Goal: Information Seeking & Learning: Learn about a topic

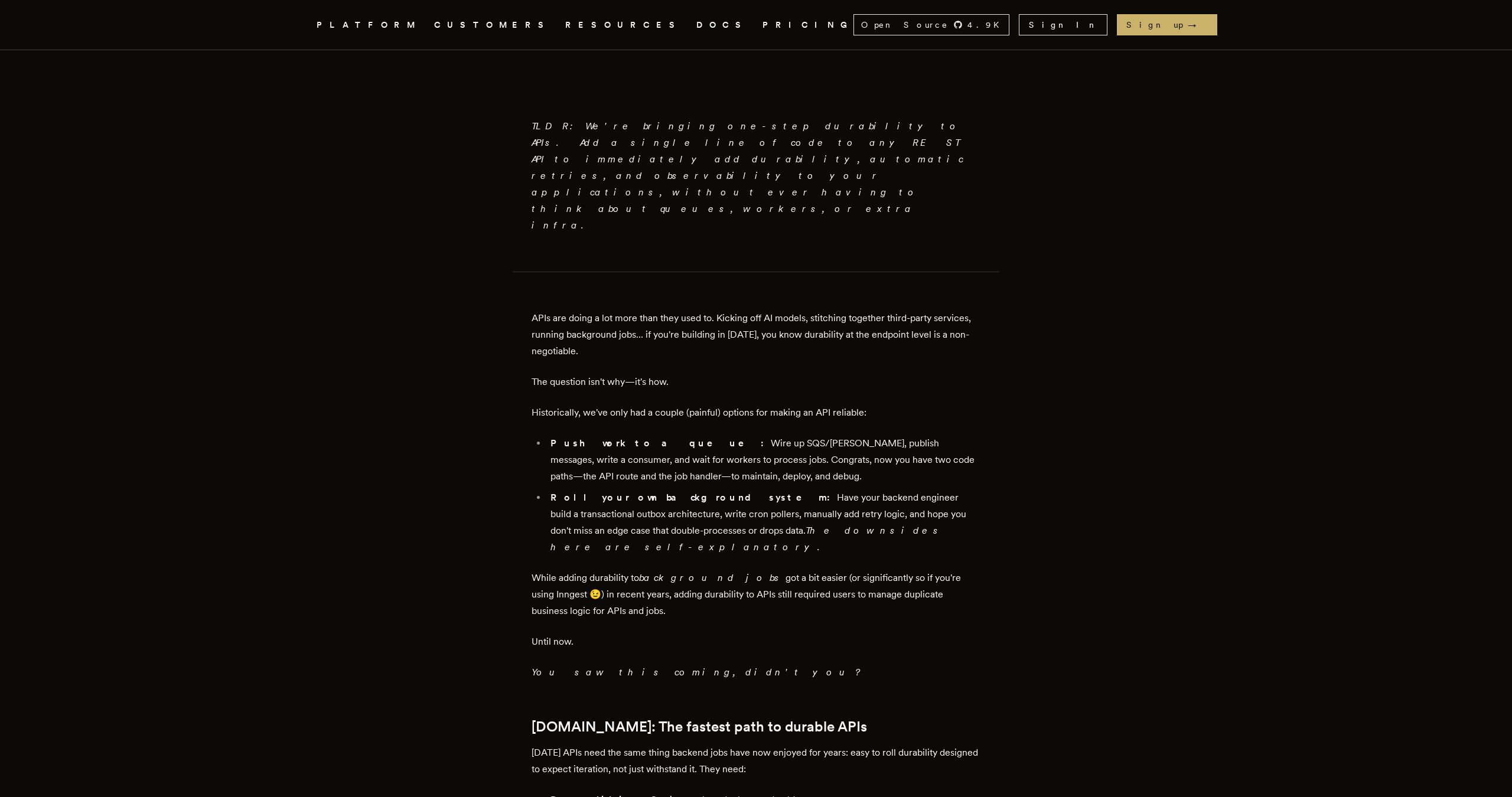
scroll to position [643, 0]
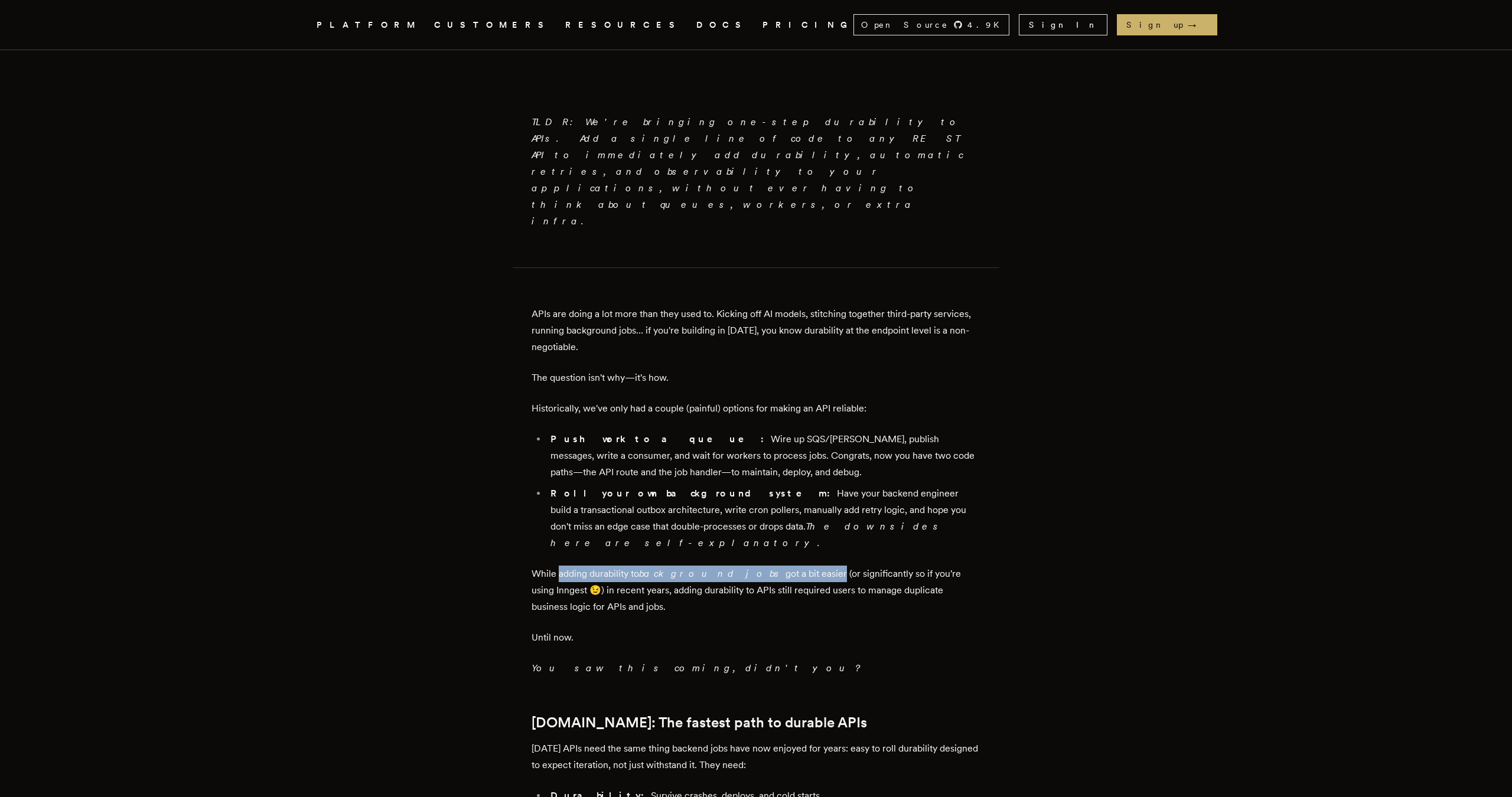
drag, startPoint x: 572, startPoint y: 484, endPoint x: 775, endPoint y: 490, distance: 203.1
click at [775, 566] on p "While adding durability to background jobs got a bit easier (or significantly s…" at bounding box center [756, 591] width 449 height 49
click at [759, 566] on p "While adding durability to background jobs got a bit easier (or significantly s…" at bounding box center [756, 591] width 449 height 49
drag, startPoint x: 544, startPoint y: 502, endPoint x: 701, endPoint y: 505, distance: 157.0
click at [701, 566] on p "While adding durability to background jobs got a bit easier (or significantly s…" at bounding box center [756, 591] width 449 height 49
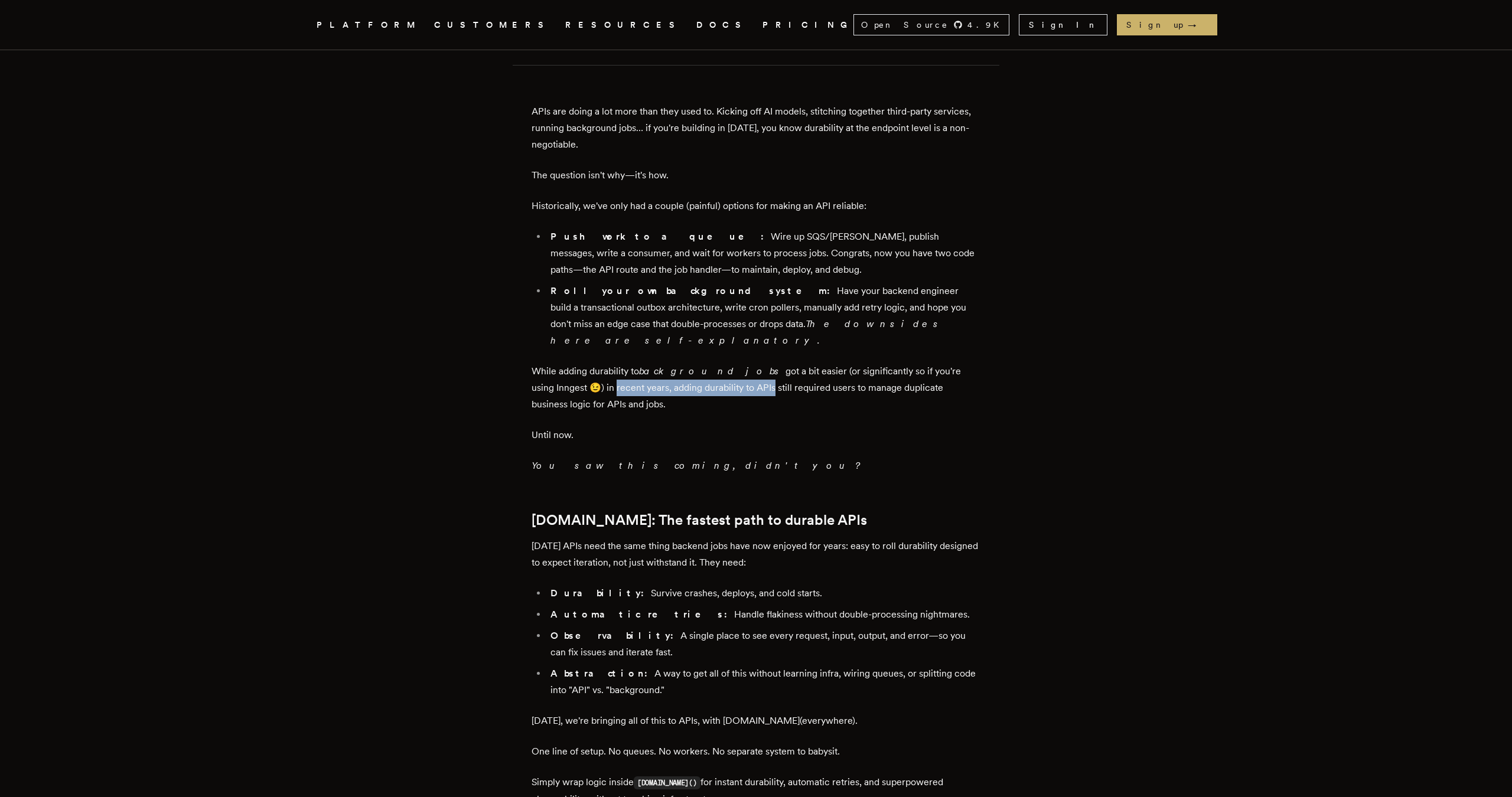
scroll to position [846, 0]
drag, startPoint x: 530, startPoint y: 454, endPoint x: 774, endPoint y: 460, distance: 244.1
click at [774, 460] on main "Introducing [DOMAIN_NAME] Everywhere: Build Unbreakable APIs [PERSON_NAME] · [D…" at bounding box center [756, 565] width 473 height 2673
click at [767, 537] on p "[DATE] APIs need the same thing backend jobs have now enjoyed for years: easy t…" at bounding box center [756, 554] width 449 height 33
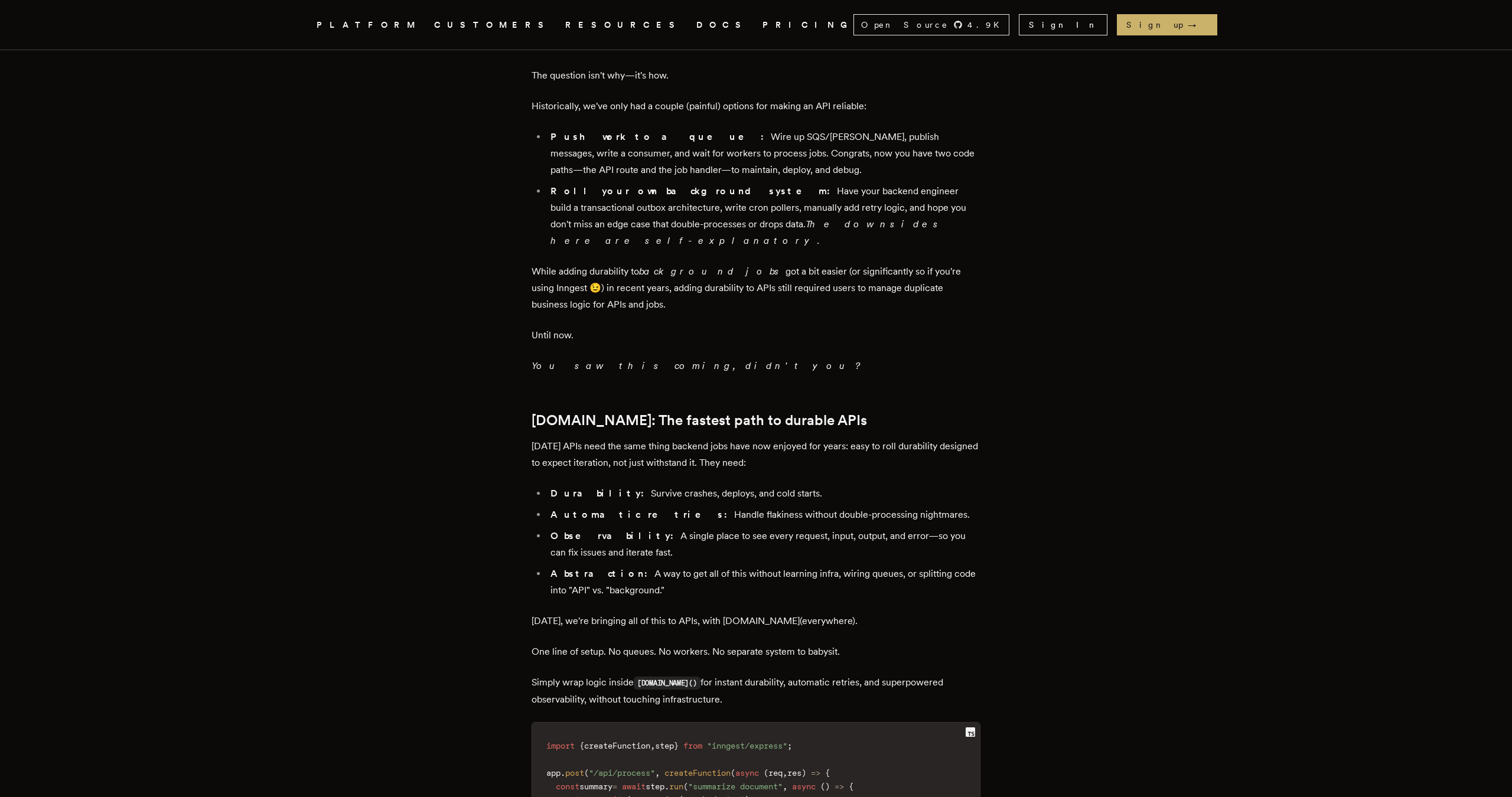
scroll to position [945, 0]
drag, startPoint x: 555, startPoint y: 426, endPoint x: 690, endPoint y: 420, distance: 135.1
click at [690, 506] on li "Automatic retries: Handle flakiness without double-processing nightmares." at bounding box center [763, 514] width 433 height 17
click at [663, 527] on li "Observability: A single place to see every request, input, output, and error—so…" at bounding box center [763, 544] width 433 height 33
drag, startPoint x: 620, startPoint y: 445, endPoint x: 758, endPoint y: 446, distance: 138.0
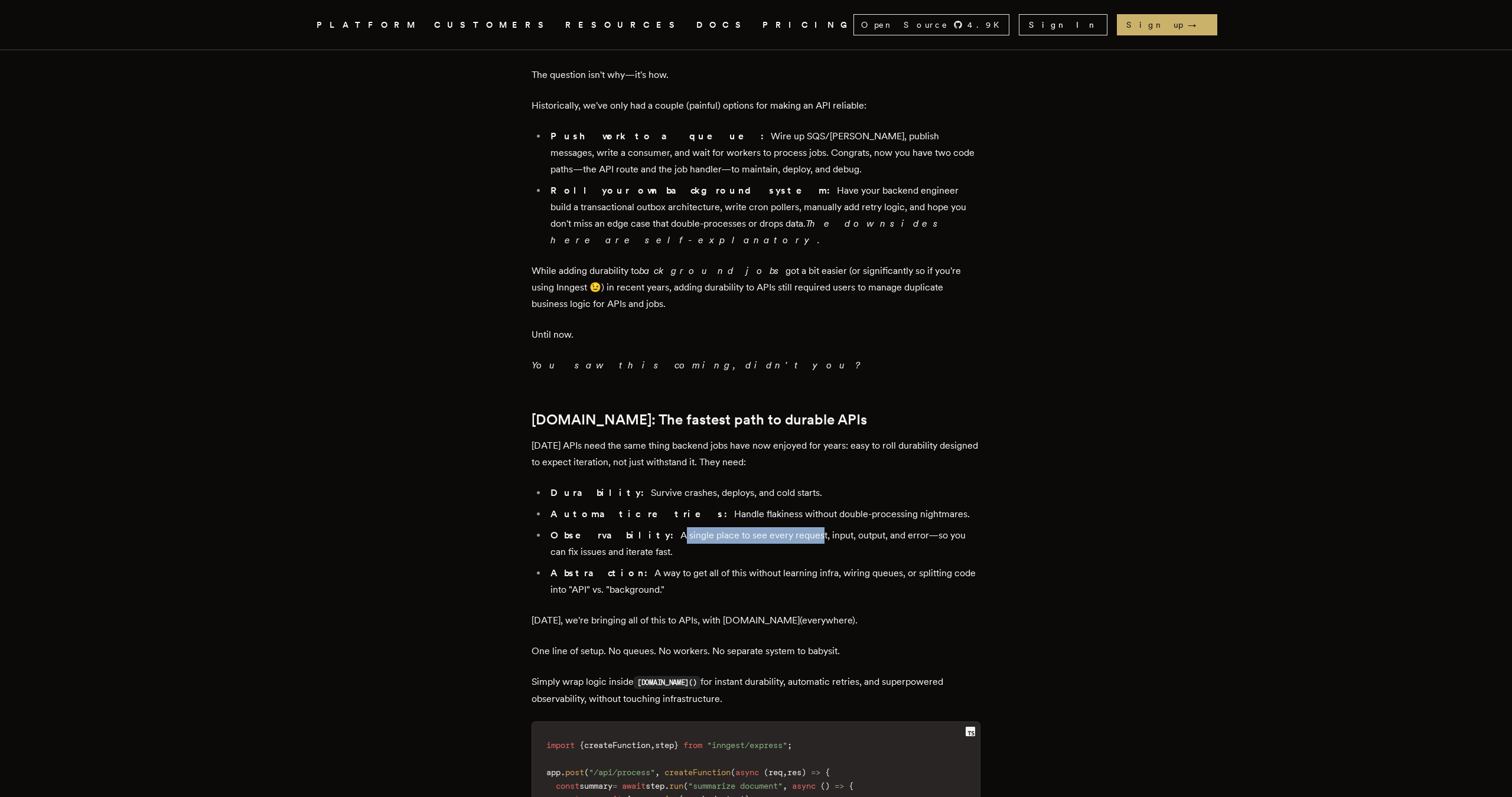
click at [758, 527] on li "Observability: A single place to see every request, input, output, and error—so…" at bounding box center [763, 544] width 433 height 33
click at [750, 527] on li "Observability: A single place to see every request, input, output, and error—so…" at bounding box center [763, 544] width 433 height 33
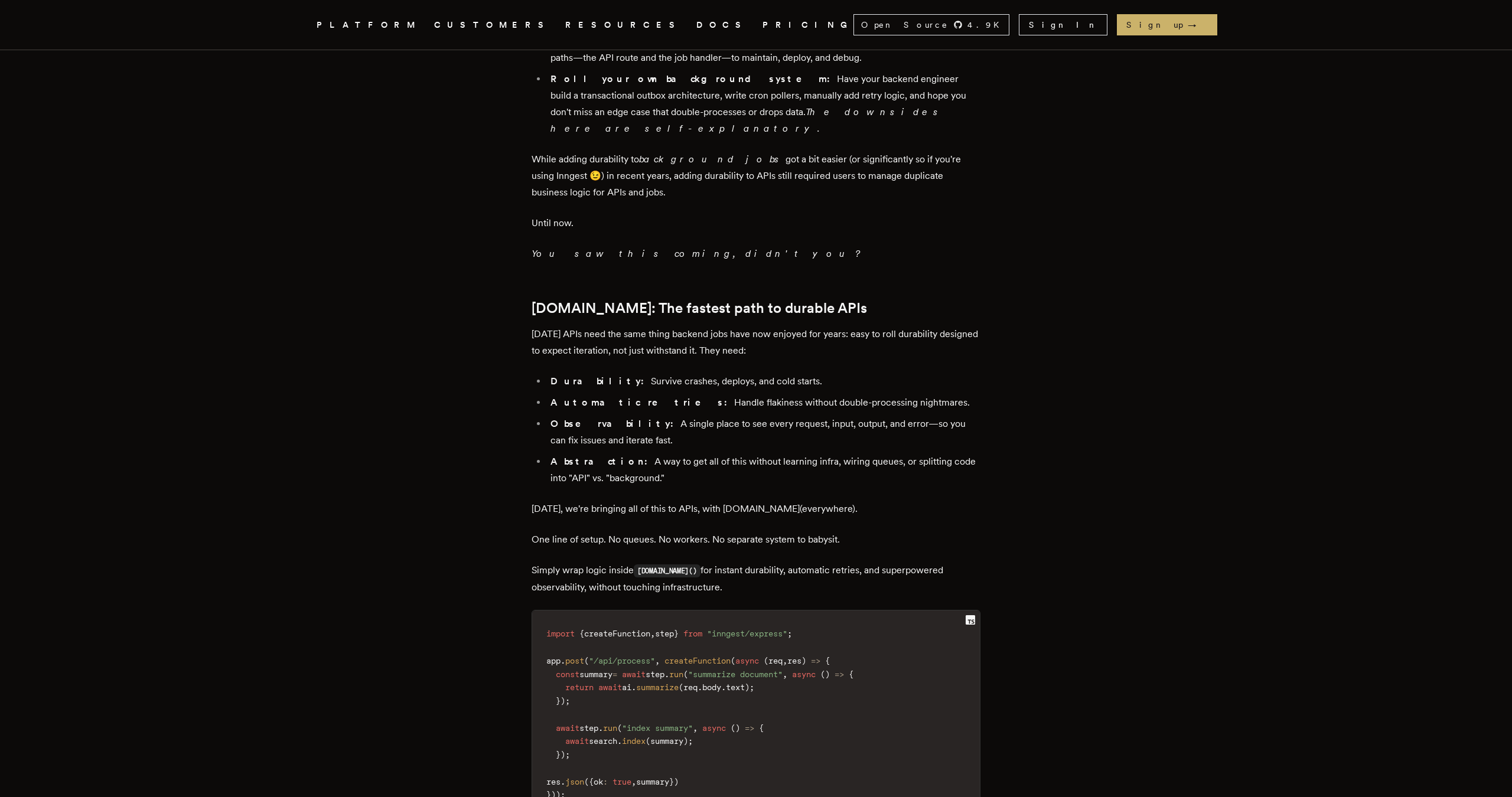
scroll to position [1057, 0]
drag, startPoint x: 540, startPoint y: 486, endPoint x: 744, endPoint y: 495, distance: 204.2
click at [740, 562] on p "Simply wrap logic inside [DOMAIN_NAME]() for instant durability, automatic retr…" at bounding box center [756, 579] width 449 height 33
click at [769, 562] on p "Simply wrap logic inside [DOMAIN_NAME]() for instant durability, automatic retr…" at bounding box center [756, 579] width 449 height 33
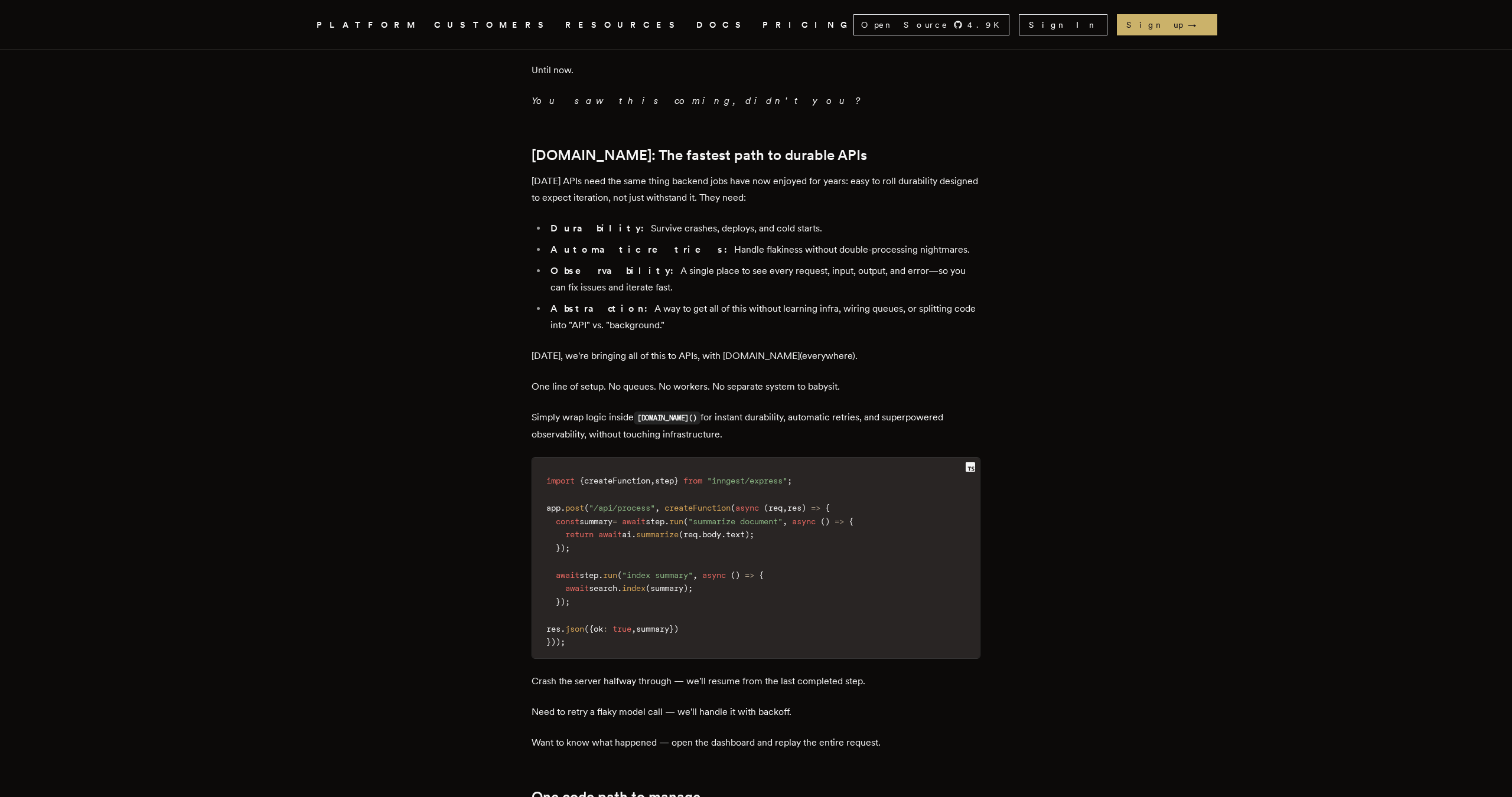
scroll to position [1210, 0]
drag, startPoint x: 557, startPoint y: 421, endPoint x: 858, endPoint y: 422, distance: 301.0
click at [858, 465] on code "import { createFunction , step } from "inngest/express" ; app . post ( "/api/pr…" at bounding box center [756, 561] width 447 height 193
click at [838, 465] on code "import { createFunction , step } from "inngest/express" ; app . post ( "/api/pr…" at bounding box center [756, 561] width 447 height 193
drag, startPoint x: 563, startPoint y: 433, endPoint x: 579, endPoint y: 462, distance: 33.1
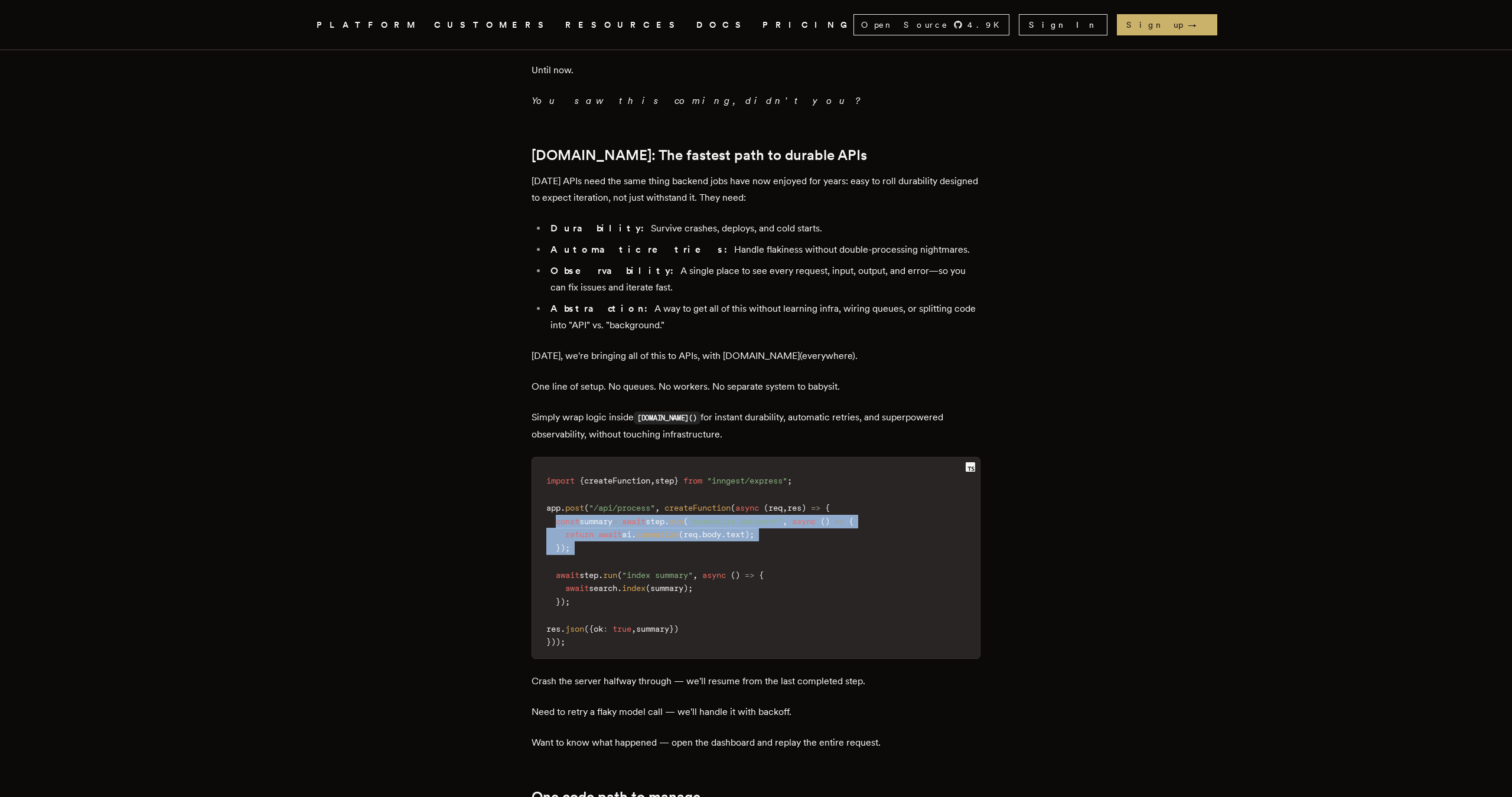
click at [579, 465] on code "import { createFunction , step } from "inngest/express" ; app . post ( "/api/pr…" at bounding box center [756, 561] width 447 height 193
click at [620, 465] on code "import { createFunction , step } from "inngest/express" ; app . post ( "/api/pr…" at bounding box center [756, 561] width 447 height 193
drag, startPoint x: 633, startPoint y: 443, endPoint x: 832, endPoint y: 448, distance: 199.1
click at [832, 465] on code "import { createFunction , step } from "inngest/express" ; app . post ( "/api/pr…" at bounding box center [756, 561] width 447 height 193
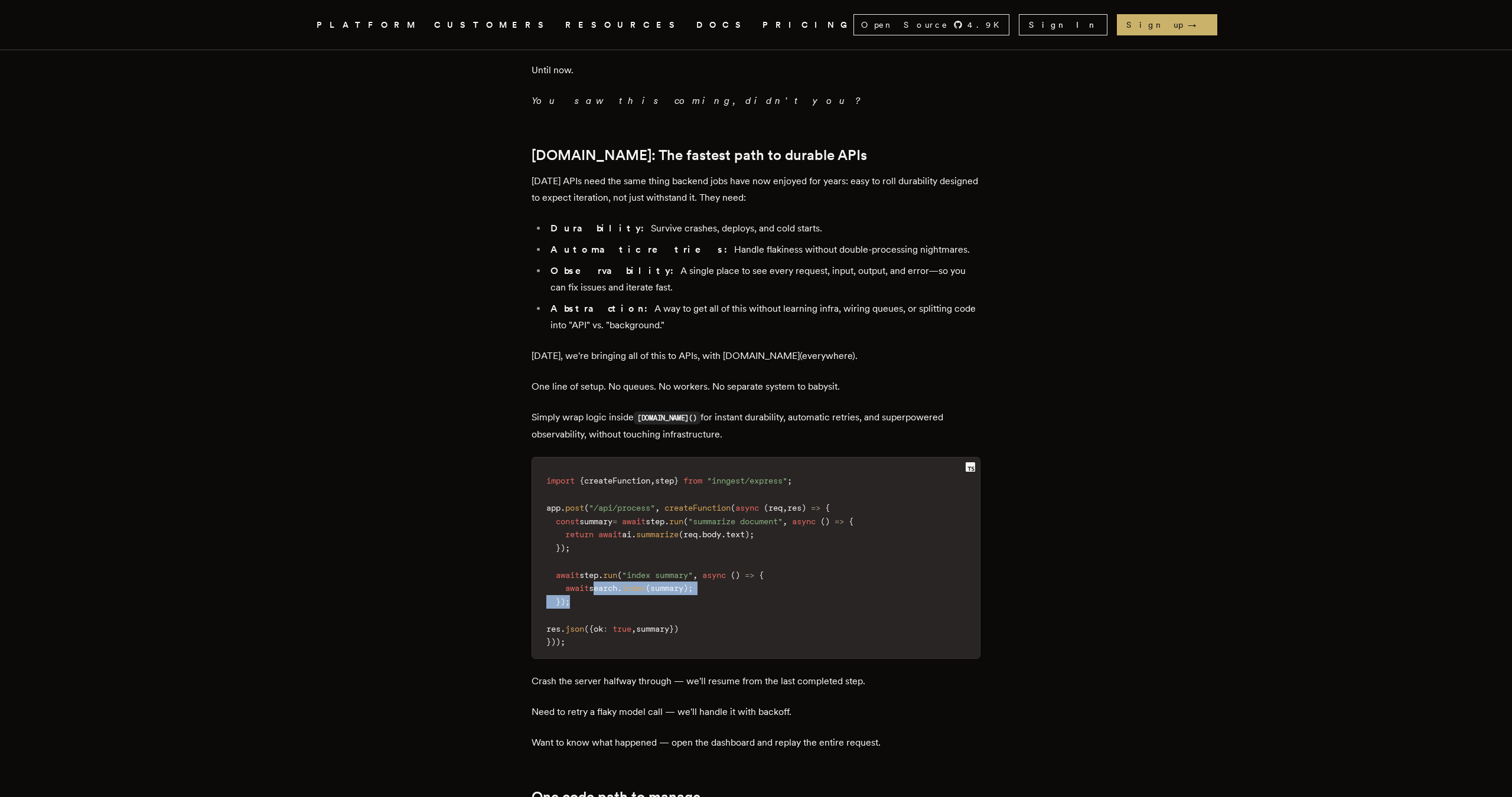
drag, startPoint x: 601, startPoint y: 498, endPoint x: 735, endPoint y: 502, distance: 134.1
click at [730, 502] on code "import { createFunction , step } from "inngest/express" ; app . post ( "/api/pr…" at bounding box center [756, 561] width 447 height 193
click at [735, 502] on code "import { createFunction , step } from "inngest/express" ; app . post ( "/api/pr…" at bounding box center [756, 561] width 447 height 193
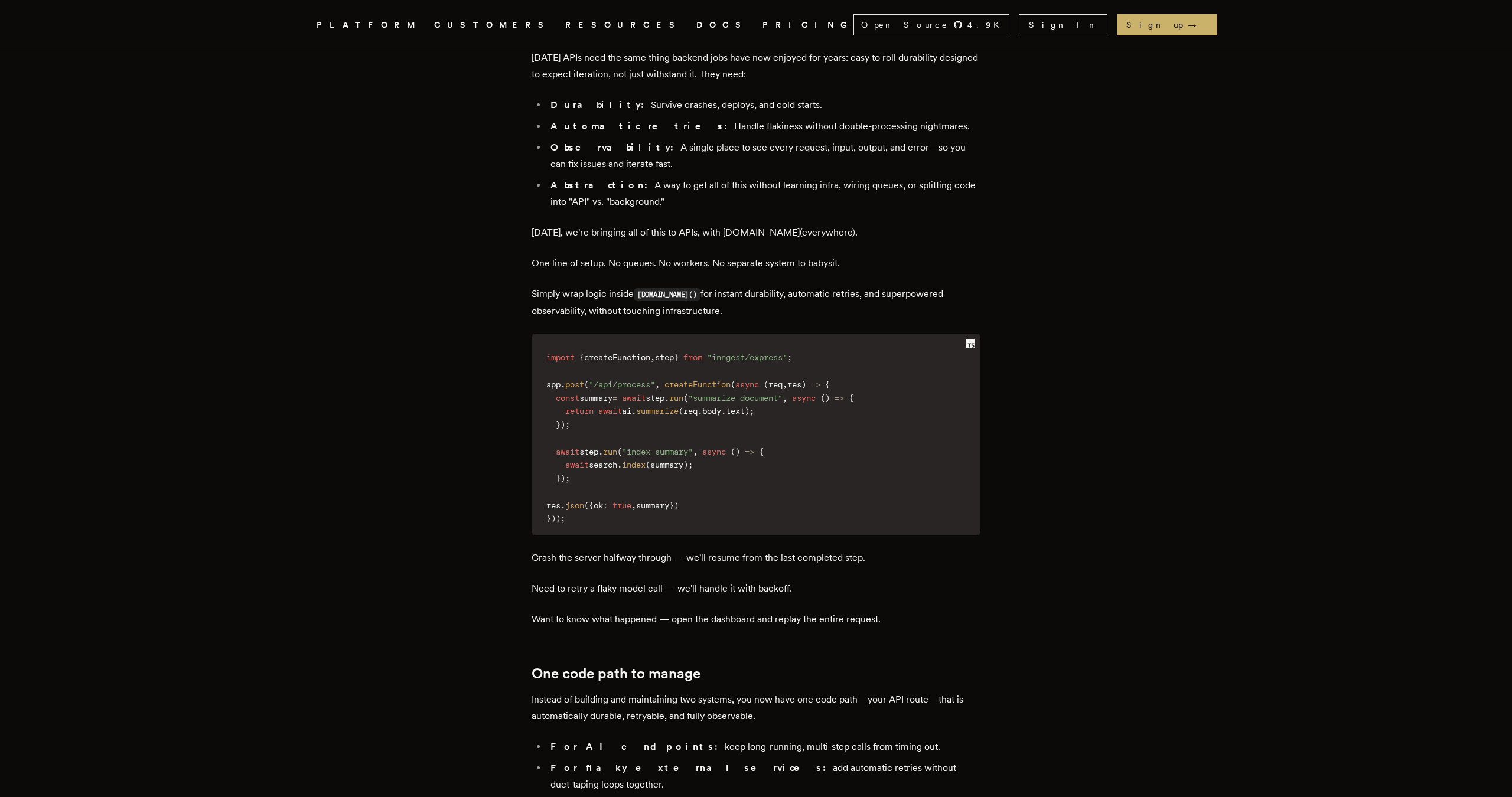
scroll to position [1335, 0]
drag, startPoint x: 694, startPoint y: 465, endPoint x: 888, endPoint y: 465, distance: 194.0
click at [888, 549] on p "Crash the server halfway through — we'll resume from the last completed step." at bounding box center [756, 557] width 449 height 17
click at [817, 580] on p "Need to retry a flaky model call — we'll handle it with backoff." at bounding box center [756, 588] width 449 height 17
drag, startPoint x: 543, startPoint y: 492, endPoint x: 652, endPoint y: 486, distance: 109.2
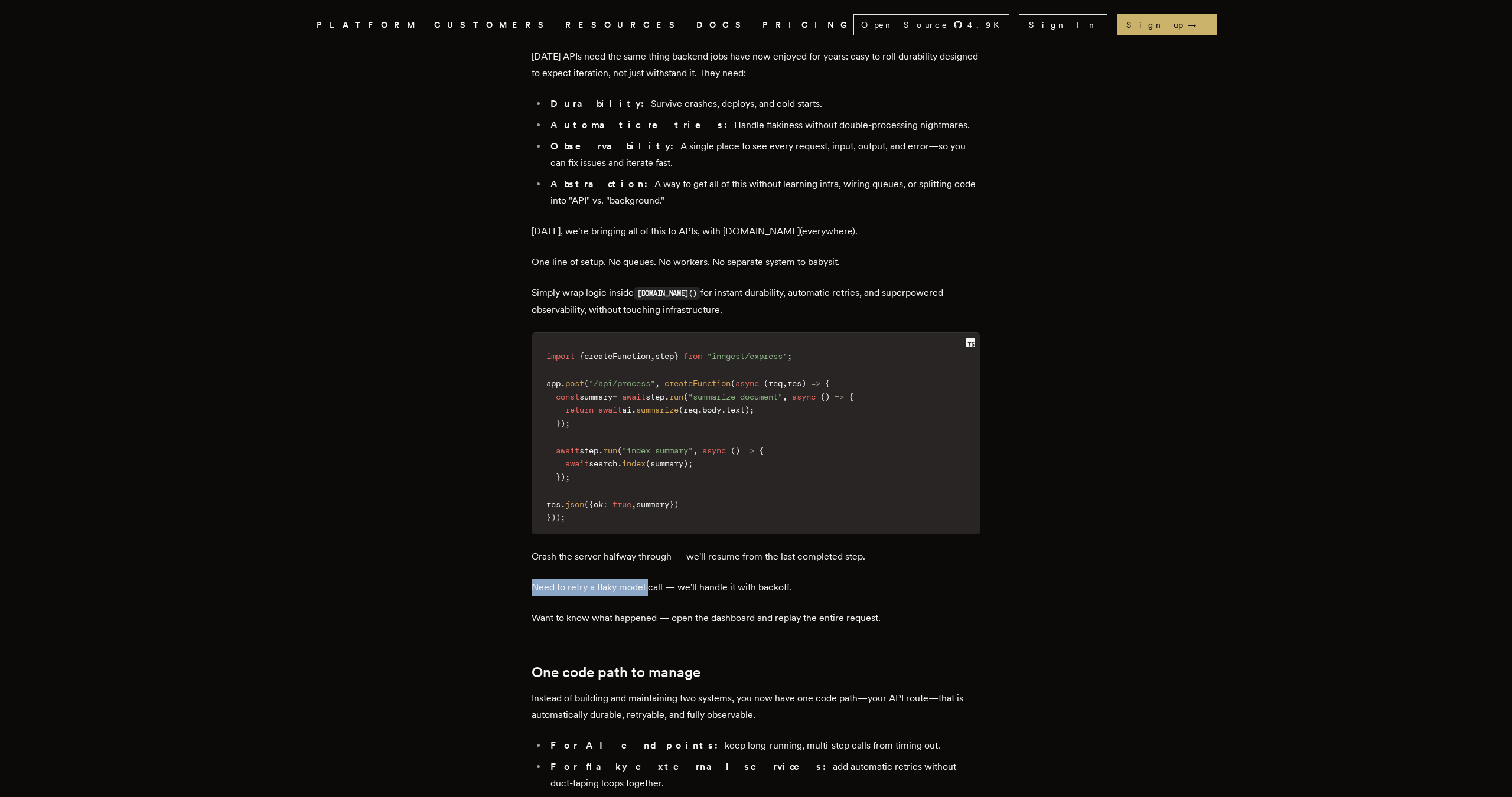
click at [652, 580] on p "Need to retry a flaky model call — we'll handle it with backoff." at bounding box center [756, 588] width 449 height 17
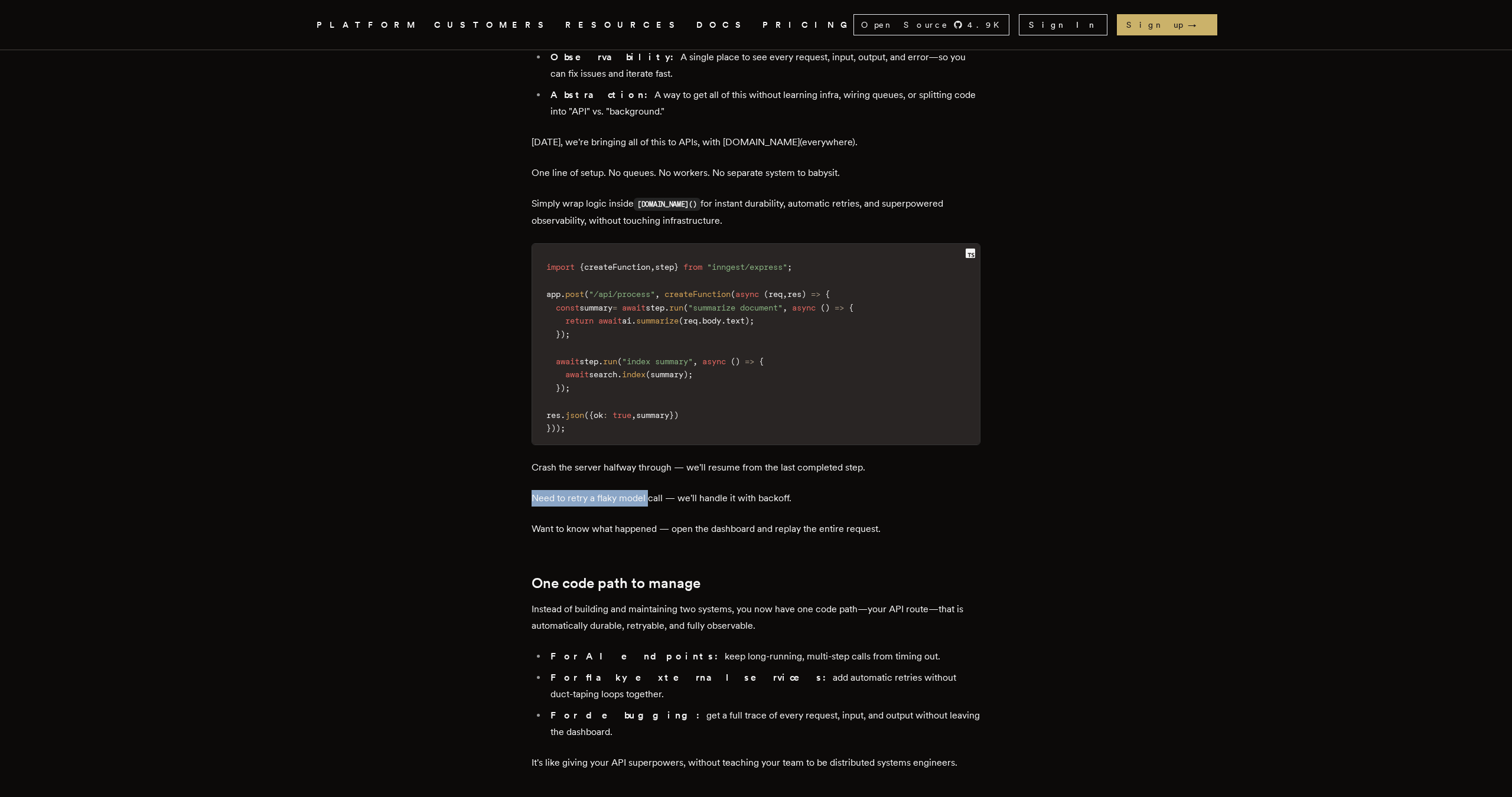
scroll to position [1420, 0]
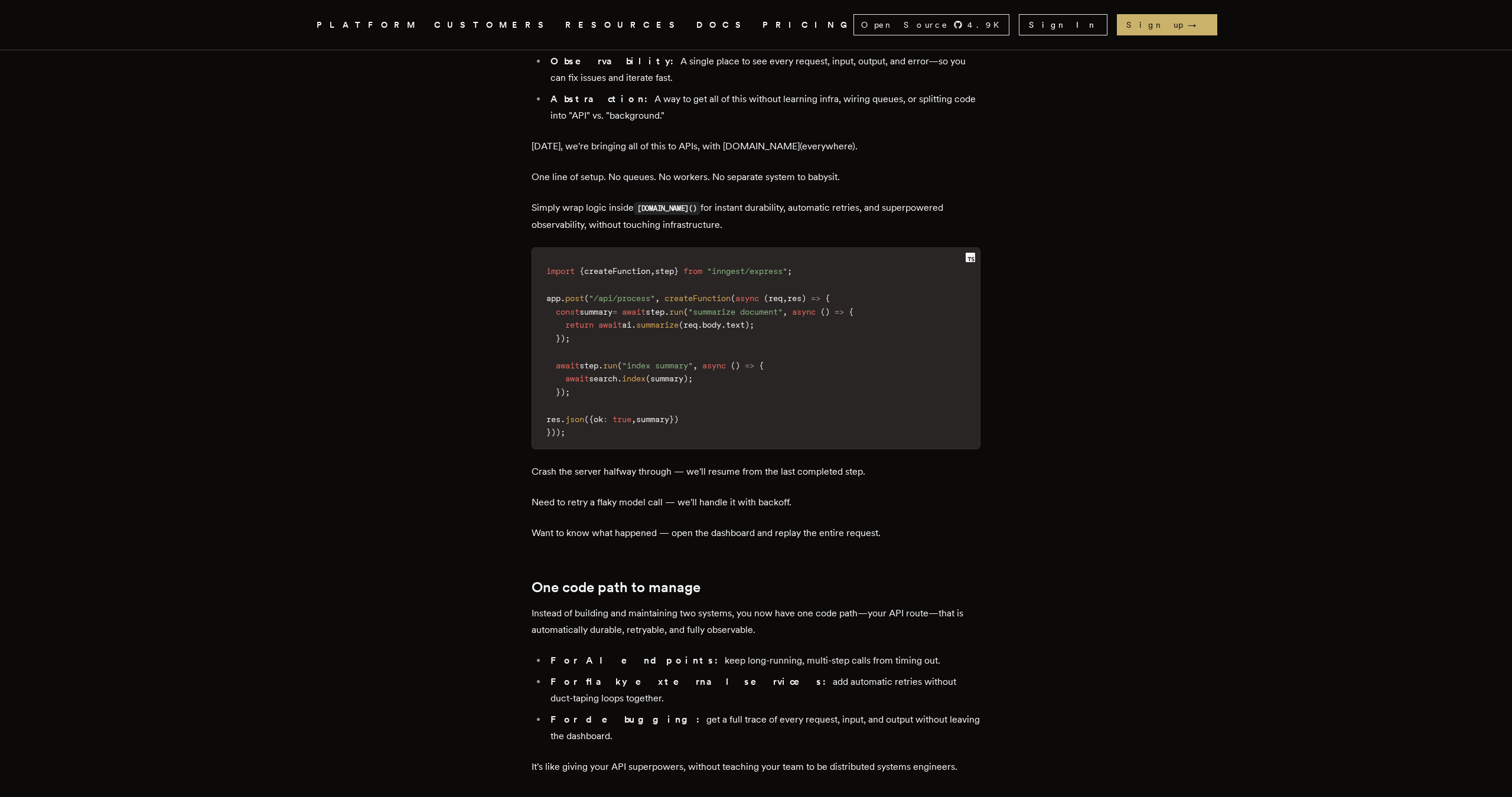
click at [699, 293] on span "createFunction" at bounding box center [697, 298] width 66 height 9
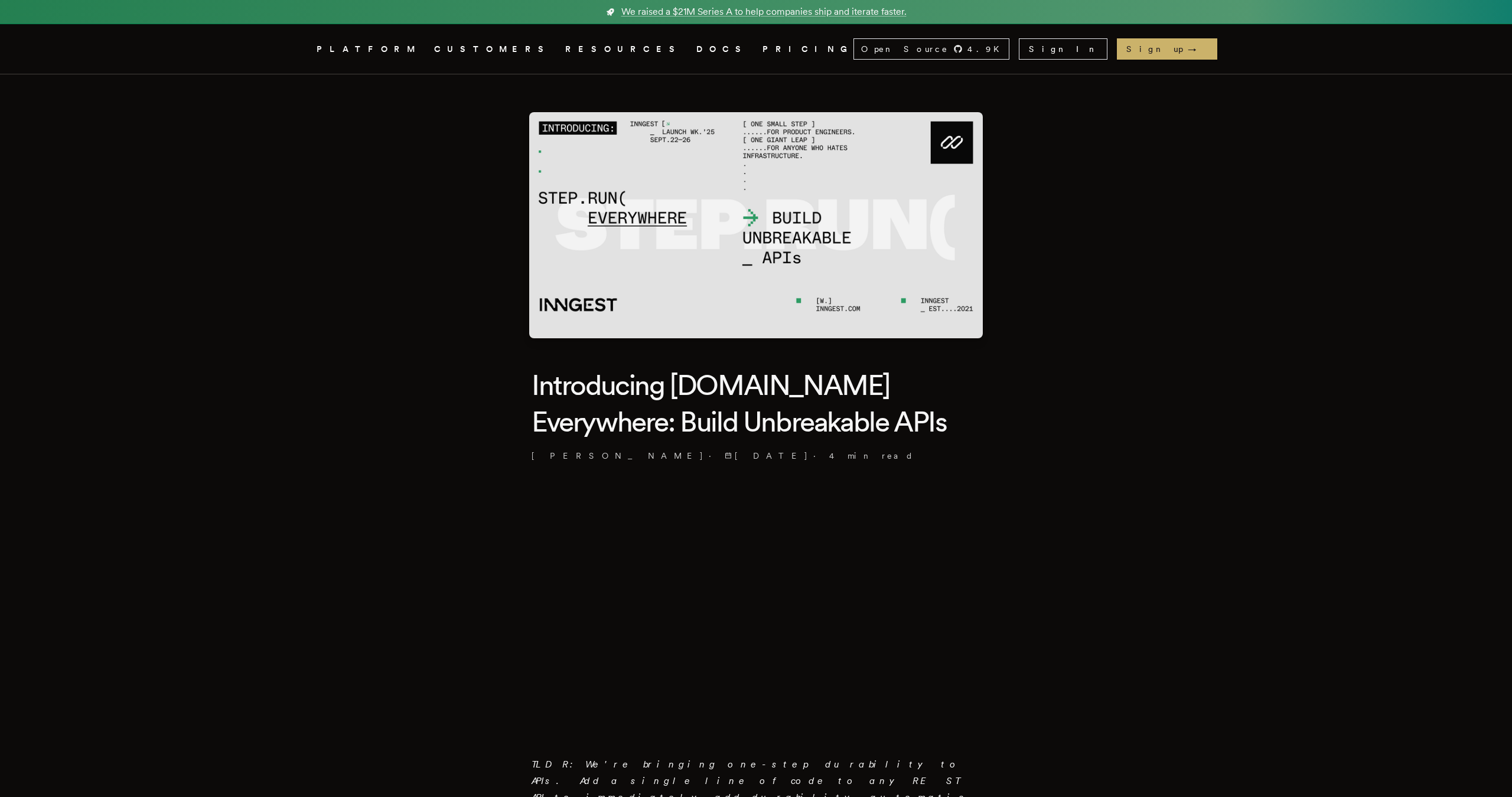
scroll to position [0, 0]
click at [528, 47] on icon "Global" at bounding box center [573, 93] width 92 height 100
